Goal: Task Accomplishment & Management: Manage account settings

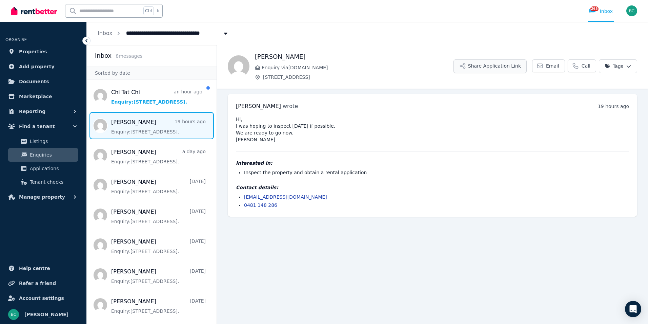
click at [514, 68] on button "Share Application Link" at bounding box center [490, 66] width 73 height 14
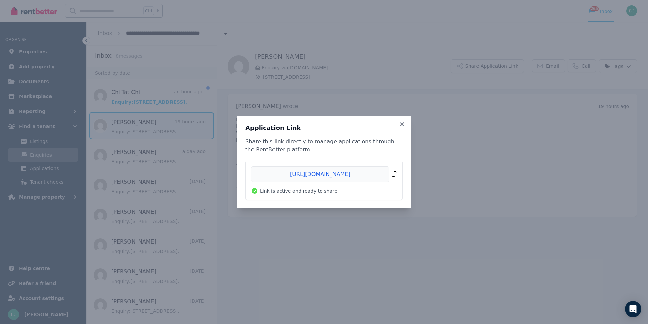
click at [298, 171] on span "Copied!" at bounding box center [324, 174] width 146 height 16
click at [403, 122] on icon at bounding box center [402, 124] width 7 height 6
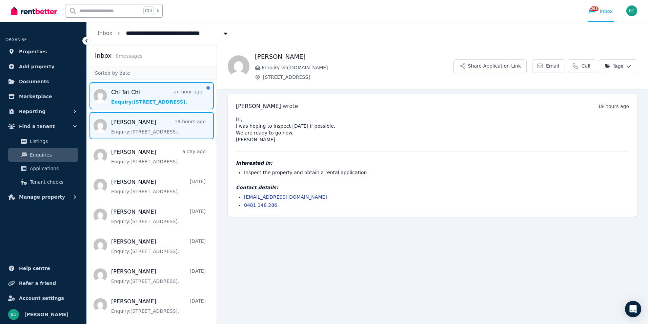
click at [124, 102] on span "Message list" at bounding box center [152, 95] width 130 height 27
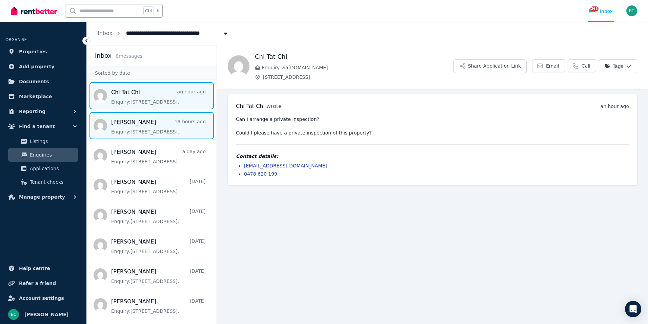
click at [159, 121] on span "Message list" at bounding box center [152, 125] width 130 height 27
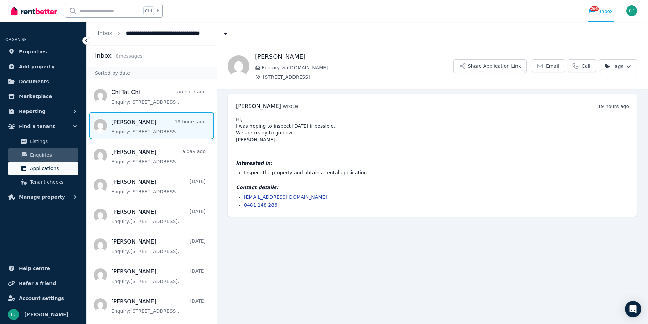
click at [61, 163] on link "Applications" at bounding box center [43, 168] width 70 height 14
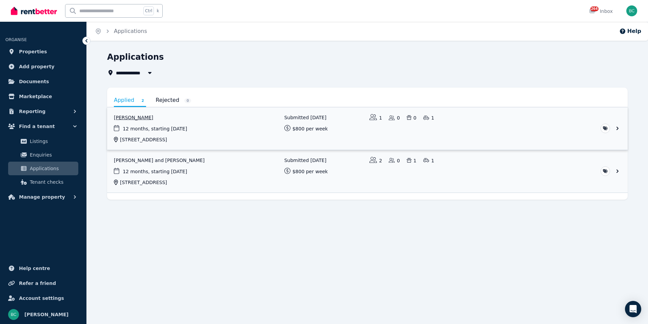
click at [256, 125] on link "View application: Ozge Tuzkoylu" at bounding box center [367, 128] width 521 height 42
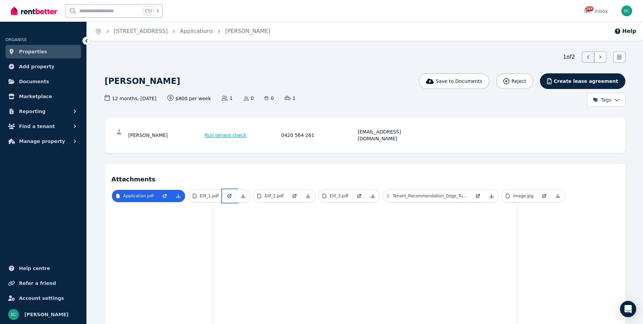
click at [223, 192] on link at bounding box center [230, 196] width 14 height 12
click at [176, 194] on icon at bounding box center [178, 196] width 4 height 4
click at [268, 193] on p "Elif_2.pdf" at bounding box center [274, 195] width 19 height 5
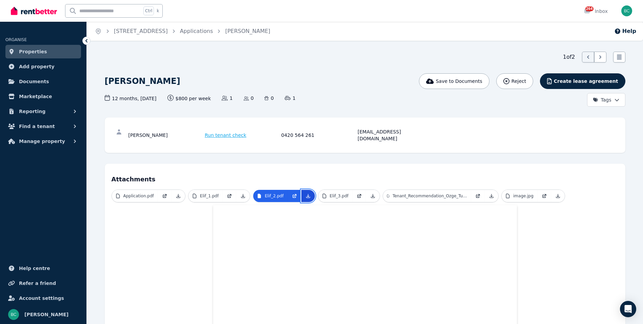
click at [306, 193] on icon at bounding box center [308, 195] width 5 height 5
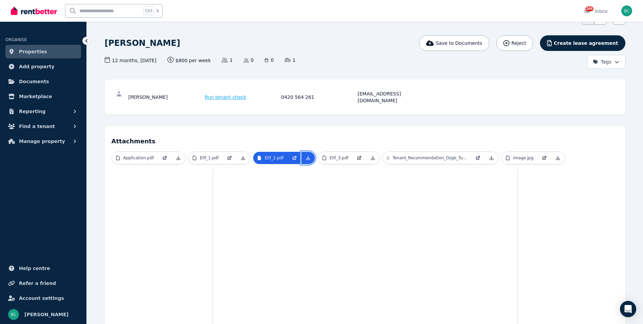
scroll to position [102, 0]
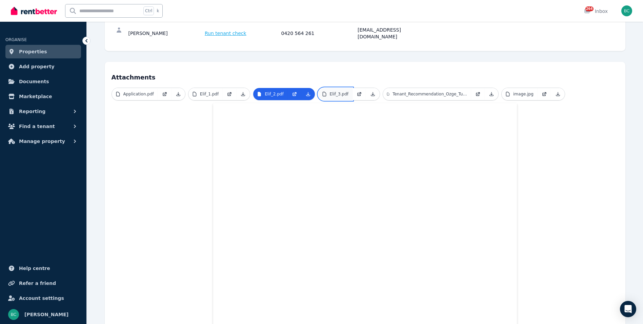
click at [334, 91] on p "Elif_3.pdf" at bounding box center [339, 93] width 19 height 5
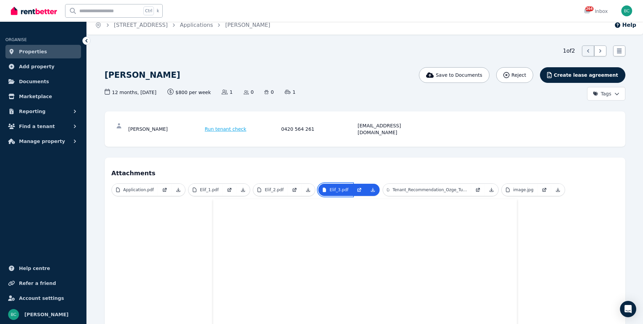
scroll to position [0, 0]
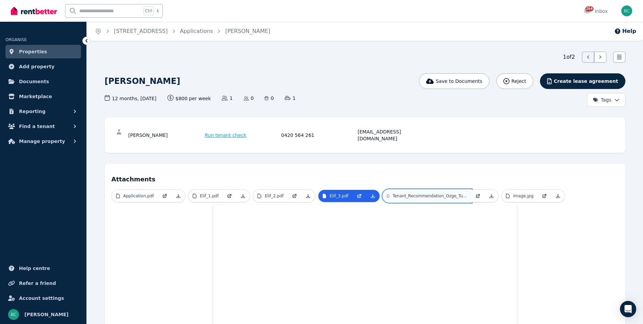
click at [415, 193] on p "Tenant_Recommendation_Ozge_Tuzkoylu_Professional.pdf" at bounding box center [430, 195] width 75 height 5
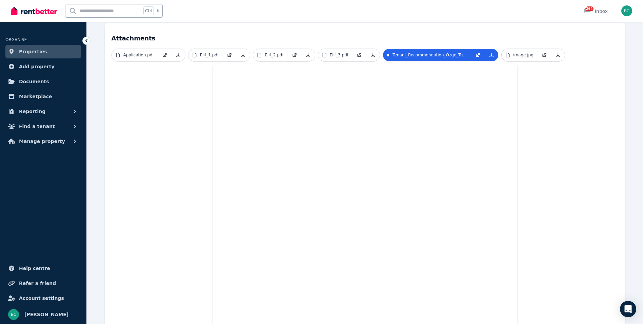
scroll to position [87, 0]
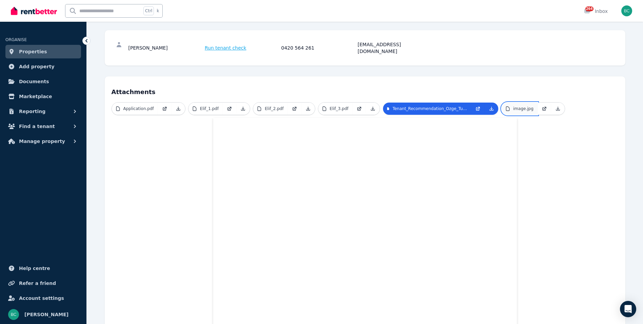
click at [513, 106] on p "image.jpg" at bounding box center [523, 108] width 20 height 5
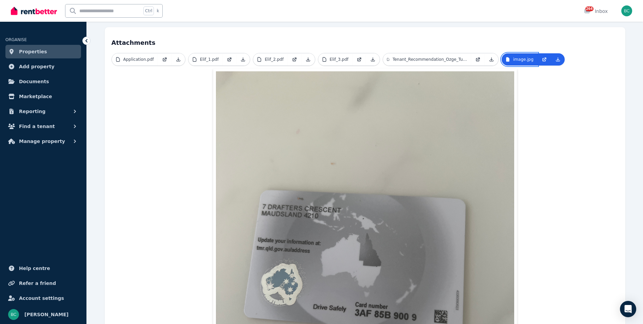
scroll to position [136, 0]
click at [414, 57] on p "Tenant_Recommendation_Ozge_Tuzkoylu_Professional.pdf" at bounding box center [430, 59] width 75 height 5
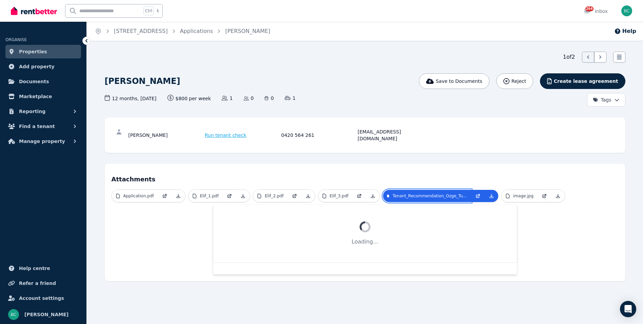
scroll to position [0, 0]
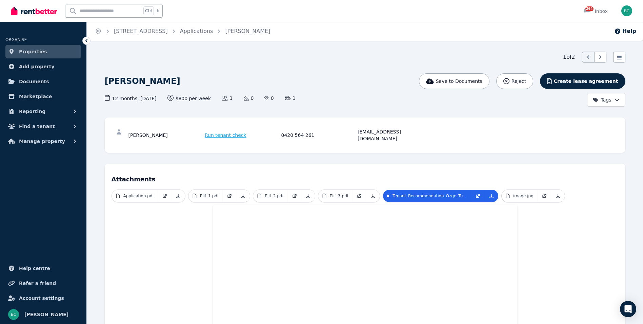
click at [515, 195] on span "image.jpg" at bounding box center [534, 195] width 64 height 13
click at [513, 193] on p "image.jpg" at bounding box center [523, 195] width 20 height 5
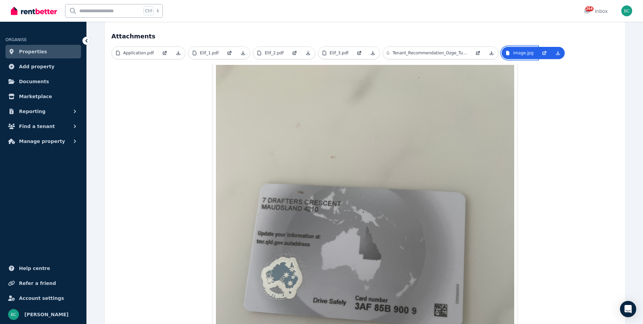
scroll to position [102, 0]
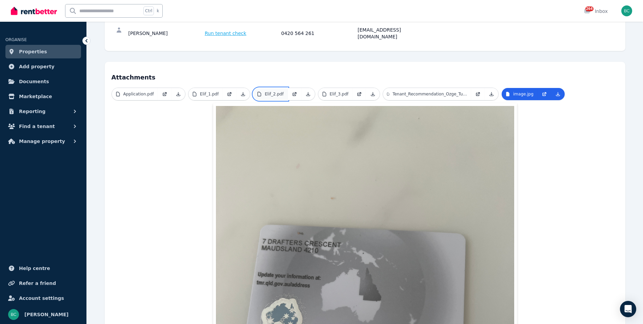
click at [273, 91] on p "Elif_2.pdf" at bounding box center [274, 93] width 19 height 5
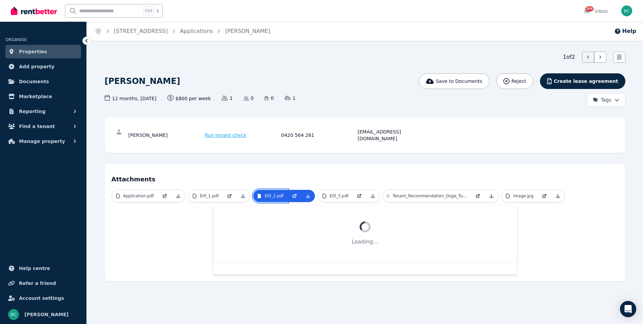
scroll to position [0, 0]
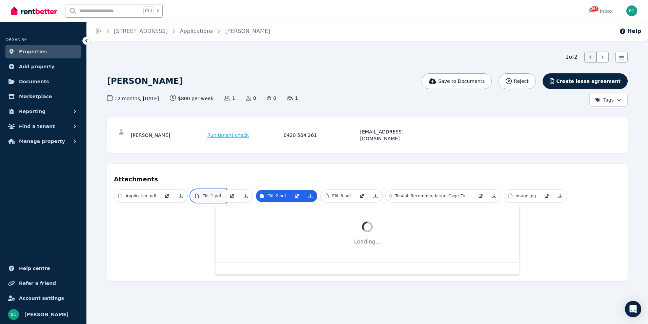
click at [210, 193] on p "Elif_1.pdf" at bounding box center [211, 195] width 19 height 5
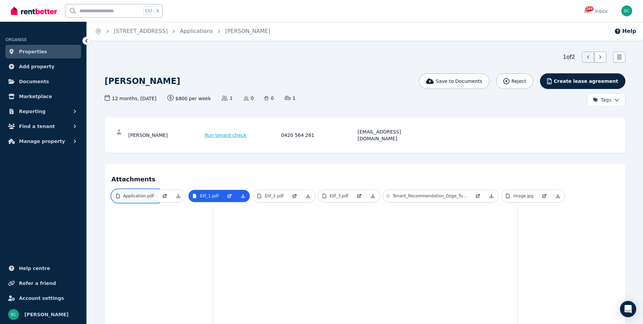
click at [138, 193] on p "Application.pdf" at bounding box center [138, 195] width 31 height 5
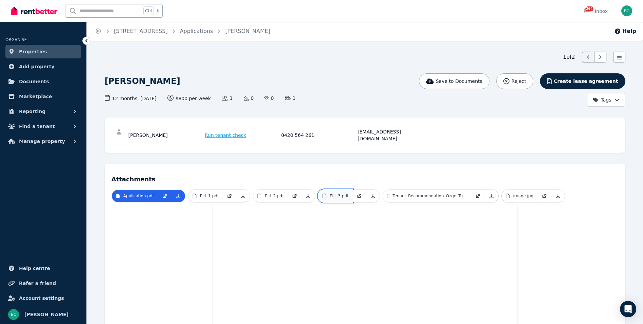
click at [335, 193] on p "Elif_3.pdf" at bounding box center [339, 195] width 19 height 5
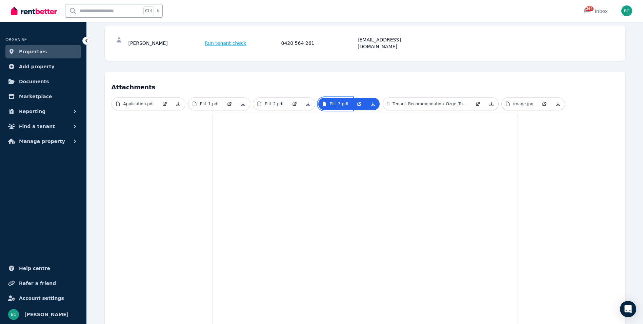
scroll to position [102, 0]
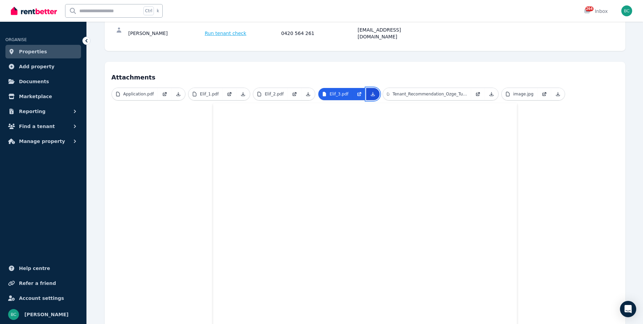
click at [371, 92] on icon at bounding box center [373, 94] width 4 height 4
click at [421, 91] on p "Tenant_Recommendation_Ozge_Tuzkoylu_Professional.pdf" at bounding box center [430, 93] width 75 height 5
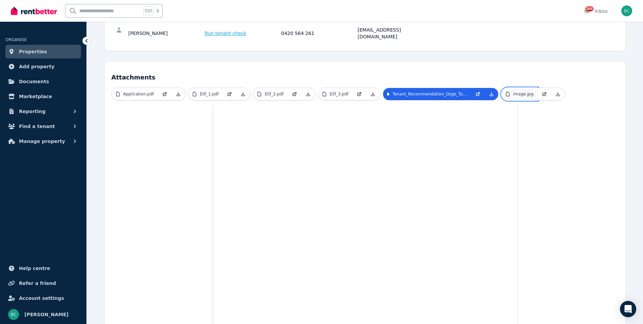
click at [522, 91] on p "image.jpg" at bounding box center [523, 93] width 20 height 5
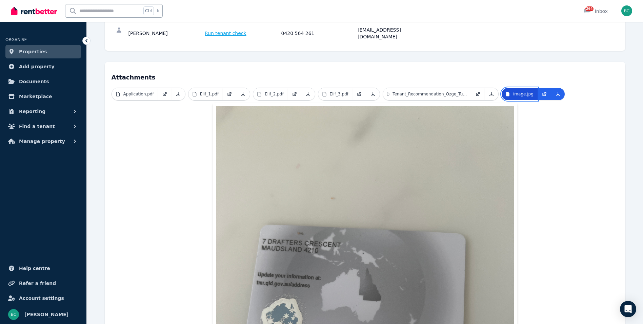
scroll to position [0, 0]
